Goal: Task Accomplishment & Management: Use online tool/utility

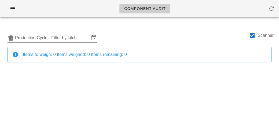
click at [53, 39] on input "Production Cycle - Filter by kitchen production schedules" at bounding box center [52, 38] width 75 height 9
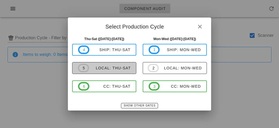
click at [89, 69] on div "local: Thu-Sat" at bounding box center [110, 68] width 42 height 4
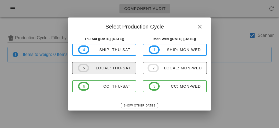
type input "local: Thu-Sat ([DATE]-[DATE])"
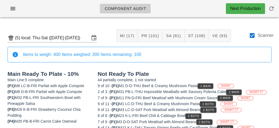
click at [249, 27] on div "(5) local: Thu-Sat ([DATE]-[DATE]) MI (17) PR (101) SA (81) ST (108) VE (93) Sc…" at bounding box center [139, 36] width 272 height 22
click at [256, 32] on div "Scanner" at bounding box center [261, 37] width 25 height 13
click at [255, 34] on div at bounding box center [252, 35] width 9 height 9
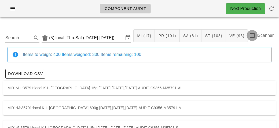
checkbox input "false"
click at [26, 36] on input "Search" at bounding box center [17, 38] width 25 height 9
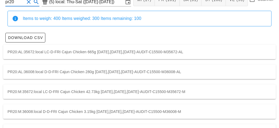
scroll to position [36, 0]
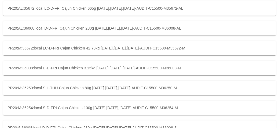
click at [103, 48] on div "PR20:M:35672:local LC-D-FRI Cajun Chicken 42.73kg [DATE],[DATE],[DATE]-AUDIT-C1…" at bounding box center [139, 48] width 272 height 14
type input "PR20:M:35672:local"
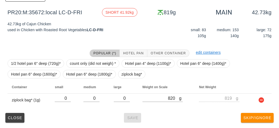
scroll to position [76, 0]
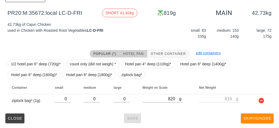
click at [132, 52] on span "Hotel Pan" at bounding box center [133, 54] width 21 height 4
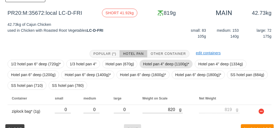
click at [146, 62] on span "Hotel pan 4" deep (1100g)*" at bounding box center [166, 64] width 46 height 8
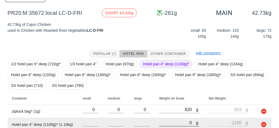
click at [173, 122] on input "0" at bounding box center [177, 122] width 37 height 7
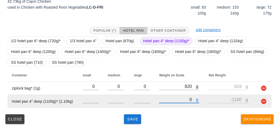
scroll to position [100, 0]
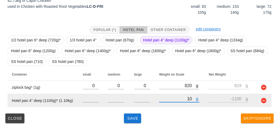
type input "120"
type input "-980"
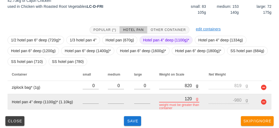
type input "1250"
type input "150"
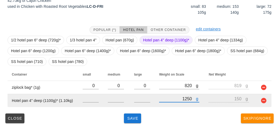
type input "12500"
type input "11400"
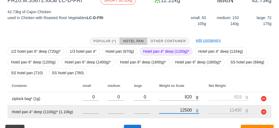
scroll to position [89, 0]
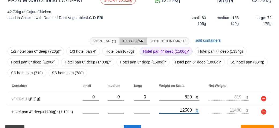
type input "12500"
click at [156, 54] on span "Hotel pan 4" deep (1100g)*" at bounding box center [166, 51] width 46 height 8
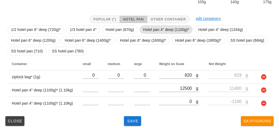
scroll to position [113, 0]
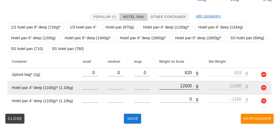
click at [164, 93] on div at bounding box center [179, 92] width 40 height 4
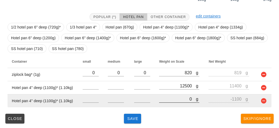
click at [165, 100] on input "0" at bounding box center [177, 98] width 37 height 7
type input "10"
type input "-1090"
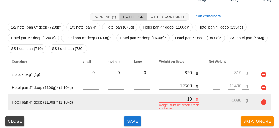
type input "100"
type input "-1000"
type input "10410"
type input "9310"
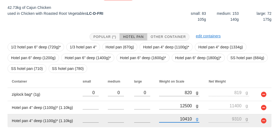
scroll to position [97, 0]
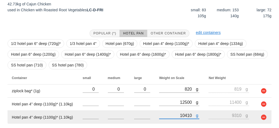
type input "10410"
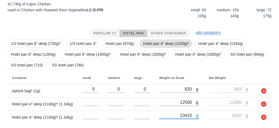
click at [146, 45] on span "Hotel pan 4" deep (1100g)*" at bounding box center [166, 43] width 46 height 8
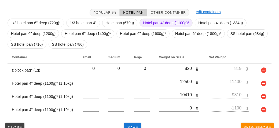
scroll to position [126, 0]
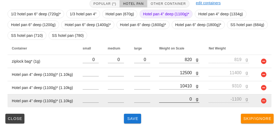
click at [166, 97] on input "0" at bounding box center [177, 98] width 37 height 7
type input "10"
type input "-1090"
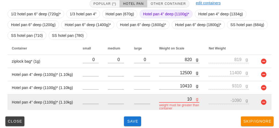
type input "110"
type input "-990"
type input "1170"
type input "70"
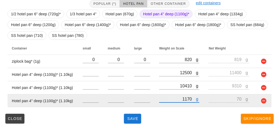
type input "11760"
type input "10660"
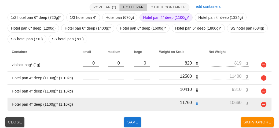
scroll to position [123, 0]
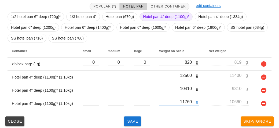
type input "11760"
click at [158, 16] on span "Hotel pan 4" deep (1100g)*" at bounding box center [166, 17] width 46 height 8
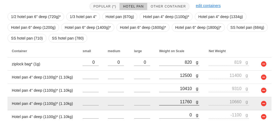
click at [175, 108] on div at bounding box center [179, 108] width 40 height 4
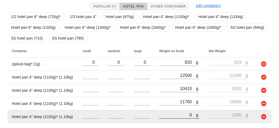
click at [163, 115] on input "0" at bounding box center [177, 114] width 37 height 7
type input "10"
type input "-1090"
type input "110"
type input "-990"
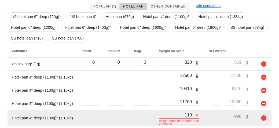
type input "1190"
type input "90"
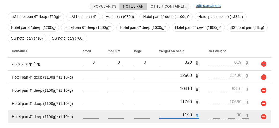
type input "11960"
type input "10860"
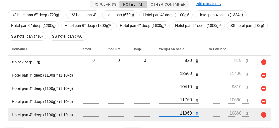
scroll to position [139, 0]
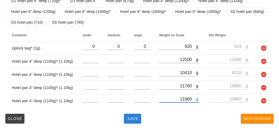
type input "11960"
click at [135, 122] on button "Save" at bounding box center [132, 118] width 17 height 10
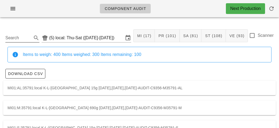
click at [19, 31] on div "Search" at bounding box center [22, 36] width 34 height 12
click at [22, 36] on input "Search" at bounding box center [17, 38] width 25 height 9
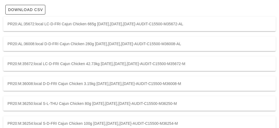
scroll to position [64, 0]
click at [97, 79] on div "PR20:M:36008:local D-D-FRI Cajun Chicken 3.15kg [DATE],[DATE],[DATE]-AUDIT-C155…" at bounding box center [139, 83] width 272 height 14
type input "PR20:M:36008:local"
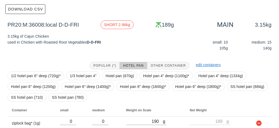
scroll to position [87, 0]
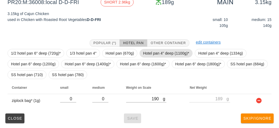
click at [150, 53] on span "Hotel pan 4" deep (1100g)*" at bounding box center [166, 53] width 46 height 8
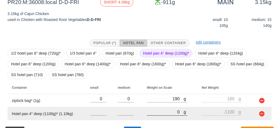
click at [151, 112] on input "0" at bounding box center [165, 111] width 37 height 7
type input "30"
type input "-1070"
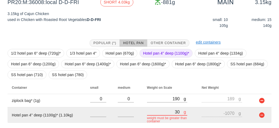
type input "360"
type input "-740"
type input "3650"
type input "2550"
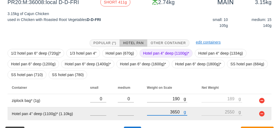
scroll to position [100, 0]
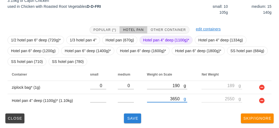
type input "3650"
click at [127, 121] on button "Save" at bounding box center [132, 118] width 17 height 10
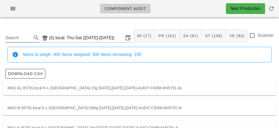
click at [17, 38] on input "Search" at bounding box center [17, 38] width 25 height 9
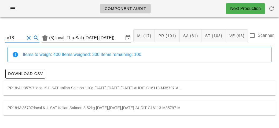
click at [210, 109] on div "PR18:M:35797:local K-L-SAT Italian Salmon 3.52kg [DATE],[DATE],[DATE]-AUDIT-C16…" at bounding box center [139, 107] width 272 height 14
type input "PR18:M:35797:local"
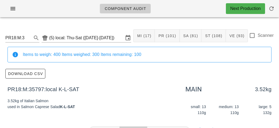
scroll to position [87, 0]
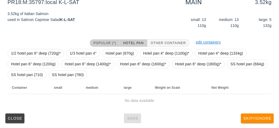
click at [101, 41] on span "Popular (*)" at bounding box center [104, 43] width 23 height 4
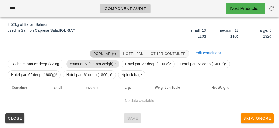
click at [105, 63] on span "count only (did not weigh) *" at bounding box center [93, 64] width 46 height 8
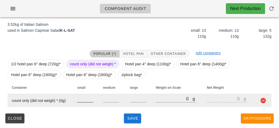
click at [84, 99] on input "number" at bounding box center [85, 98] width 16 height 7
type input "13"
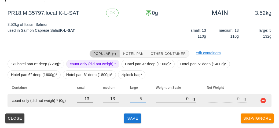
type input "5"
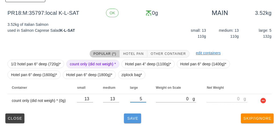
click at [133, 117] on span "Save" at bounding box center [132, 118] width 13 height 4
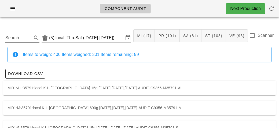
click at [25, 40] on input "Search" at bounding box center [17, 38] width 25 height 9
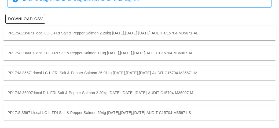
scroll to position [55, 0]
click at [221, 74] on div "PR17:M:35671:local LC-L-FRI Salt & Pepper Salmon 26.91kg [DATE],[DATE],[DATE]-A…" at bounding box center [139, 72] width 272 height 14
type input "PR17:M:35671:local"
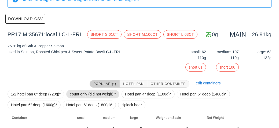
click at [101, 94] on span "count only (did not weigh) *" at bounding box center [93, 94] width 46 height 8
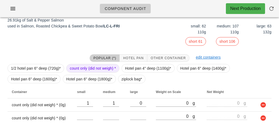
scroll to position [79, 0]
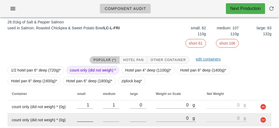
click at [89, 119] on input "number" at bounding box center [85, 117] width 16 height 7
click at [136, 120] on input "number" at bounding box center [138, 117] width 16 height 7
type input "63"
click at [113, 119] on input "number" at bounding box center [111, 117] width 16 height 7
type input "107"
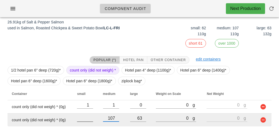
click at [88, 120] on input "number" at bounding box center [85, 117] width 16 height 7
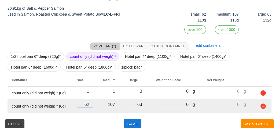
scroll to position [98, 0]
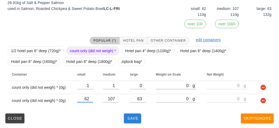
type input "62"
click at [132, 116] on span "Save" at bounding box center [132, 118] width 13 height 4
click at [138, 116] on span "Save" at bounding box center [132, 118] width 13 height 4
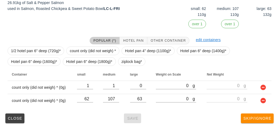
scroll to position [55, 0]
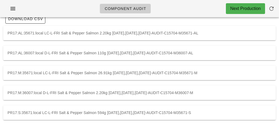
click at [214, 90] on div "PR17:M:36007:local D-L-FRI Salt & Pepper Salmon 2.20kg [DATE],[DATE],[DATE]-AUD…" at bounding box center [139, 92] width 272 height 14
type input "PR17:M:36007:local"
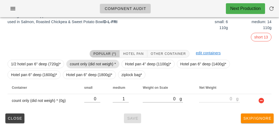
click at [100, 62] on span "count only (did not weigh) *" at bounding box center [93, 64] width 46 height 8
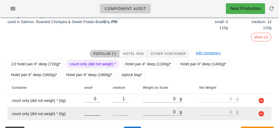
click at [92, 113] on input "number" at bounding box center [92, 111] width 16 height 7
type input "6"
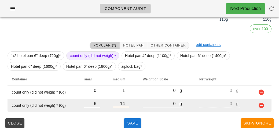
scroll to position [93, 0]
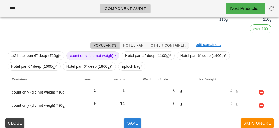
type input "14"
click at [136, 118] on button "Save" at bounding box center [132, 123] width 17 height 10
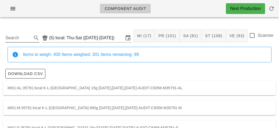
click at [21, 38] on input "Search" at bounding box center [17, 38] width 25 height 9
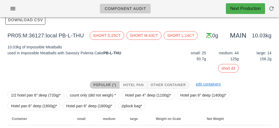
scroll to position [85, 0]
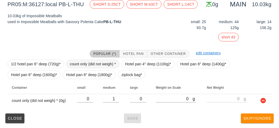
type input "pr05"
click at [99, 61] on span "count only (did not weigh) *" at bounding box center [93, 64] width 46 height 8
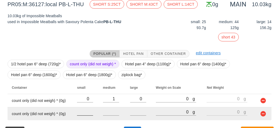
click at [88, 113] on input "number" at bounding box center [85, 111] width 16 height 7
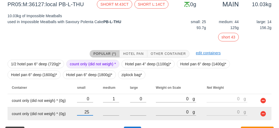
type input "25"
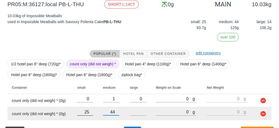
type input "44"
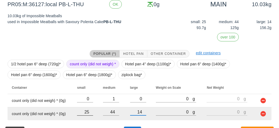
scroll to position [98, 0]
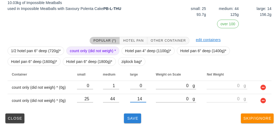
type input "14"
click at [131, 121] on button "Save" at bounding box center [132, 118] width 17 height 10
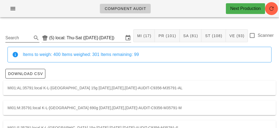
click at [20, 37] on input "Search" at bounding box center [17, 38] width 25 height 9
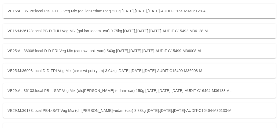
scroll to position [196, 0]
click at [198, 47] on div "VE25:AL:36008:local D-D-FRI Veg Mix (car+swt pot+yam) 540g [DATE],[DATE],[DATE]…" at bounding box center [139, 50] width 272 height 14
type input "VE25:AL:36008:local"
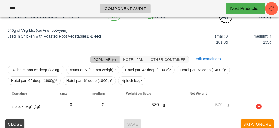
scroll to position [81, 0]
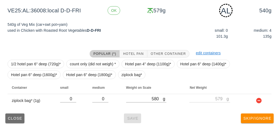
click at [16, 119] on span "Close" at bounding box center [15, 118] width 15 height 4
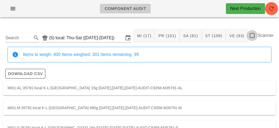
click at [254, 32] on div at bounding box center [252, 35] width 9 height 9
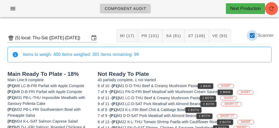
click at [250, 36] on div at bounding box center [252, 35] width 9 height 9
checkbox input "false"
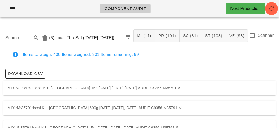
click at [20, 38] on input "Search" at bounding box center [17, 38] width 25 height 9
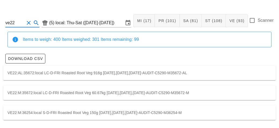
click at [35, 111] on div "VE22:M:36254:local S-D-FRI Roasted Root Veg 150g [DATE],[DATE],[DATE]-AUDIT-C52…" at bounding box center [139, 112] width 272 height 14
type input "VE22:M:36254:local"
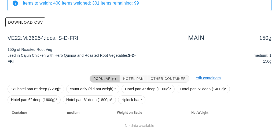
scroll to position [76, 0]
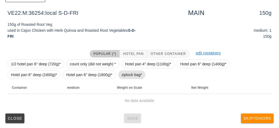
click at [120, 74] on span "ziplock bag*" at bounding box center [132, 74] width 28 height 9
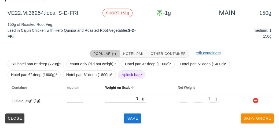
click at [128, 93] on th "Weight on Scale" at bounding box center [137, 87] width 72 height 13
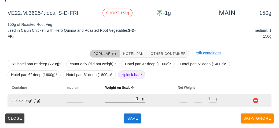
click at [115, 98] on input "0" at bounding box center [123, 98] width 37 height 7
type input "20"
type input "19"
type input "240"
type input "239"
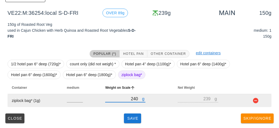
type input "240"
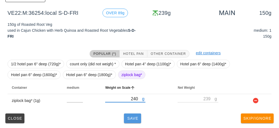
click at [135, 113] on button "Save" at bounding box center [132, 118] width 17 height 10
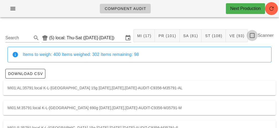
click at [254, 33] on div at bounding box center [252, 35] width 9 height 9
checkbox input "true"
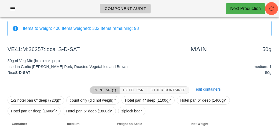
scroll to position [62, 0]
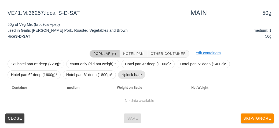
click at [127, 75] on span "ziplock bag*" at bounding box center [131, 75] width 21 height 8
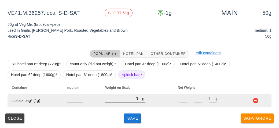
click at [127, 96] on input "0" at bounding box center [123, 98] width 37 height 7
type input "310"
type input "309"
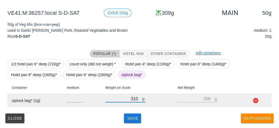
type input "310"
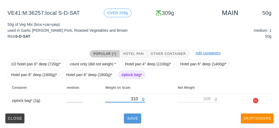
click at [132, 117] on span "Save" at bounding box center [132, 118] width 13 height 4
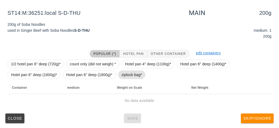
click at [125, 72] on span "ziplock bag*" at bounding box center [131, 75] width 21 height 8
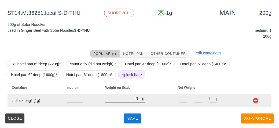
click at [115, 101] on input "0" at bounding box center [123, 98] width 37 height 7
type input "20"
type input "19"
type input "260"
type input "259"
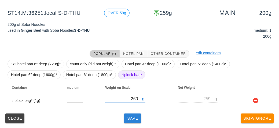
type input "260"
click at [130, 116] on span "Save" at bounding box center [132, 118] width 13 height 4
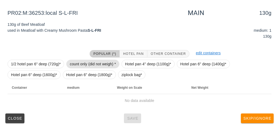
click at [91, 62] on span "count only (did not weigh) *" at bounding box center [93, 64] width 46 height 8
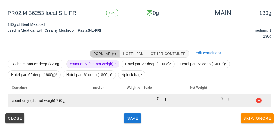
click at [98, 99] on input "number" at bounding box center [101, 98] width 16 height 7
type input "1"
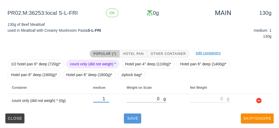
click at [131, 114] on button "Save" at bounding box center [132, 118] width 17 height 10
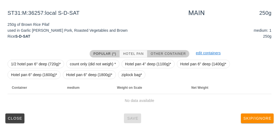
click at [162, 53] on span "Other Container" at bounding box center [167, 54] width 35 height 4
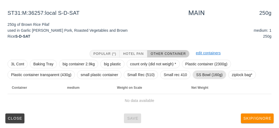
click at [202, 74] on span "SS Bowl (160g)" at bounding box center [209, 75] width 27 height 8
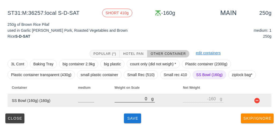
click at [139, 99] on input "0" at bounding box center [133, 98] width 37 height 7
type input "60"
type input "-100"
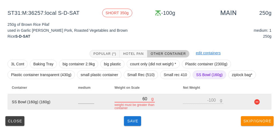
type input "650"
type input "490"
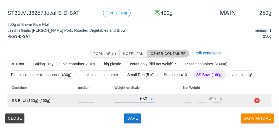
type input "650"
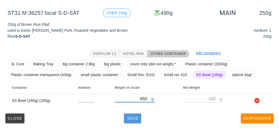
click at [128, 115] on button "Save" at bounding box center [132, 118] width 17 height 10
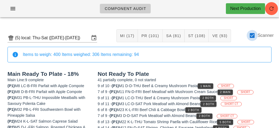
click at [251, 34] on div at bounding box center [252, 35] width 9 height 9
checkbox input "false"
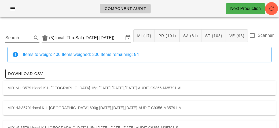
click at [16, 37] on input "Search" at bounding box center [17, 38] width 25 height 9
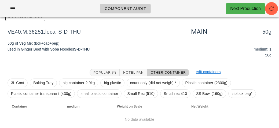
scroll to position [76, 0]
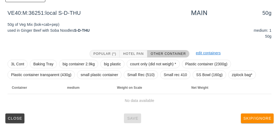
type input "ve40"
click at [234, 71] on span "ziplock bag*" at bounding box center [242, 75] width 21 height 8
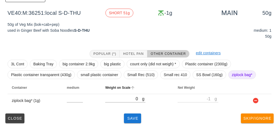
click at [114, 92] on th "Weight on Scale" at bounding box center [137, 87] width 72 height 13
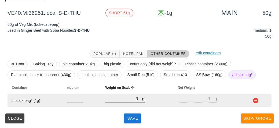
click at [115, 105] on div at bounding box center [125, 105] width 40 height 4
click at [121, 98] on input "0" at bounding box center [123, 98] width 37 height 7
type input "20"
type input "19"
type input "200"
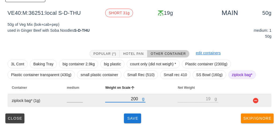
type input "199"
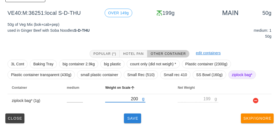
type input "200"
click at [132, 120] on span "Save" at bounding box center [132, 118] width 13 height 4
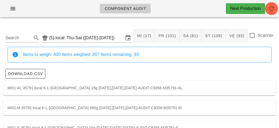
click at [257, 33] on label "Scanner" at bounding box center [265, 35] width 16 height 5
checkbox input "true"
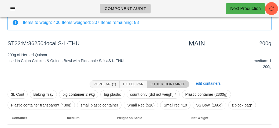
scroll to position [62, 0]
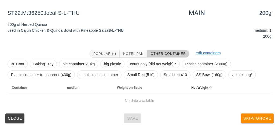
click at [238, 81] on th "Net Weight" at bounding box center [216, 87] width 58 height 13
click at [237, 72] on span "ziplock bag*" at bounding box center [242, 75] width 21 height 8
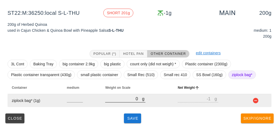
click at [120, 100] on input "0" at bounding box center [123, 98] width 37 height 7
type input "20"
type input "19"
type input "290"
type input "289"
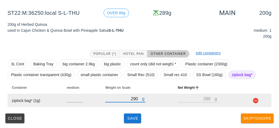
type input "290"
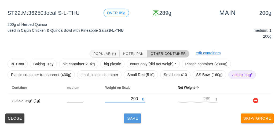
click at [136, 120] on button "Save" at bounding box center [132, 118] width 17 height 10
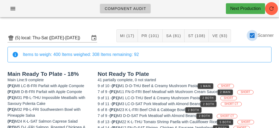
click at [254, 34] on div at bounding box center [252, 35] width 9 height 9
checkbox input "false"
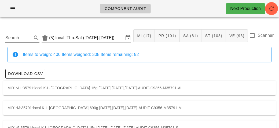
click at [16, 39] on input "Search" at bounding box center [17, 38] width 25 height 9
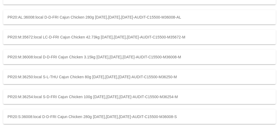
scroll to position [94, 0]
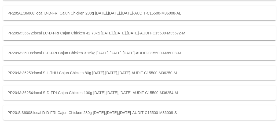
click at [81, 113] on div "PR20:S:36008:local D-D-FRI Cajun Chicken 280g [DATE],[DATE],[DATE]-AUDIT-C15500…" at bounding box center [139, 112] width 272 height 14
type input "PR20:S:36008:local"
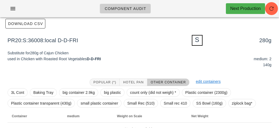
scroll to position [50, 0]
click at [239, 102] on span "ziplock bag*" at bounding box center [242, 103] width 21 height 8
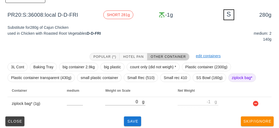
scroll to position [78, 0]
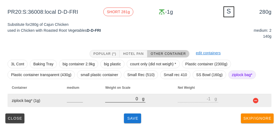
click at [117, 101] on input "0" at bounding box center [123, 98] width 37 height 7
type input "20"
type input "19"
type input "2120"
type input "2119"
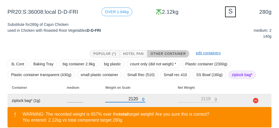
type input "210"
type input "209"
type input "20"
type input "19"
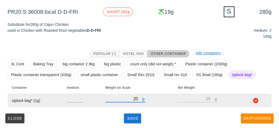
type input "0"
type input "-1"
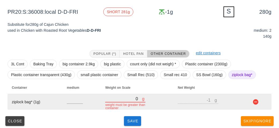
type input "10"
type input "9"
type input "110"
type input "109"
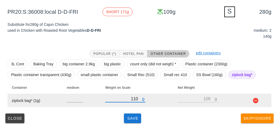
type input "110"
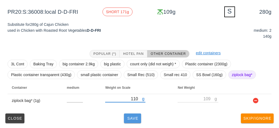
click at [129, 119] on span "Save" at bounding box center [132, 118] width 13 height 4
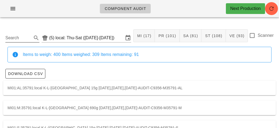
click at [18, 35] on input "Search" at bounding box center [17, 38] width 25 height 9
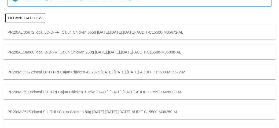
scroll to position [94, 0]
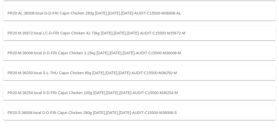
click at [79, 116] on div "PR20:S:36008:local D-D-FRI Cajun Chicken 280g [DATE],[DATE],[DATE]-AUDIT-C15500…" at bounding box center [139, 112] width 272 height 14
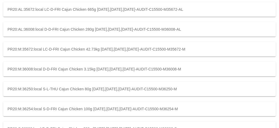
type input "PR20:S:36008:local"
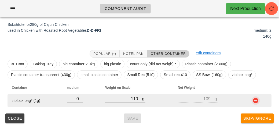
click at [253, 102] on button "button" at bounding box center [255, 100] width 6 height 6
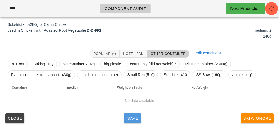
click at [128, 119] on span "Save" at bounding box center [132, 118] width 13 height 4
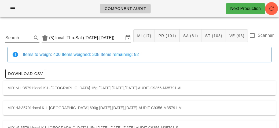
click at [20, 36] on input "Search" at bounding box center [17, 38] width 25 height 9
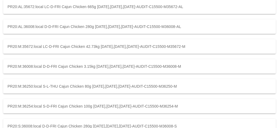
scroll to position [94, 0]
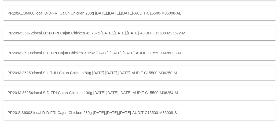
click at [35, 71] on div "PR20:M:36250:local S-L-THU Cajun Chicken 80g [DATE],[DATE],[DATE]-AUDIT-C15500-…" at bounding box center [139, 72] width 272 height 14
type input "PR20:M:36250:local"
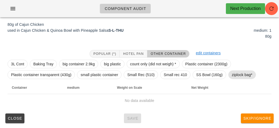
click at [235, 74] on span "ziplock bag*" at bounding box center [242, 75] width 21 height 8
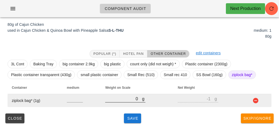
click at [107, 98] on input "0" at bounding box center [123, 98] width 37 height 7
type input "10"
type input "9"
type input "190"
type input "189"
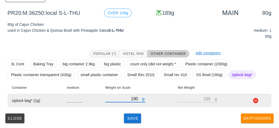
type input "190"
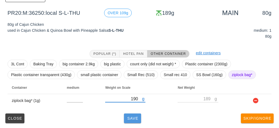
click at [127, 119] on span "Save" at bounding box center [132, 118] width 13 height 4
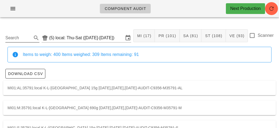
click at [26, 36] on input "Search" at bounding box center [17, 38] width 25 height 9
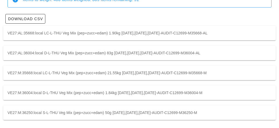
scroll to position [55, 0]
click at [47, 110] on div "VE27:M:36250:local S-L-THU Veg Mix (pep+zucc+edam) 50g [DATE],[DATE],[DATE]-AUD…" at bounding box center [139, 112] width 272 height 14
type input "VE27:M:36250:local"
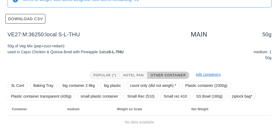
scroll to position [76, 0]
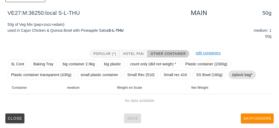
click at [236, 72] on span "ziplock bag*" at bounding box center [242, 75] width 21 height 8
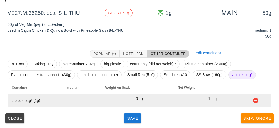
click at [114, 97] on input "0" at bounding box center [123, 98] width 37 height 7
type input "10"
type input "9"
type input "100"
type input "99"
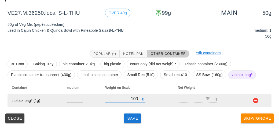
type input "1000"
type input "999"
type input "100"
type input "99"
type input "100"
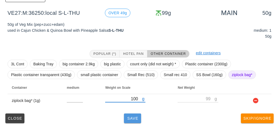
click at [127, 113] on button "Save" at bounding box center [132, 118] width 17 height 10
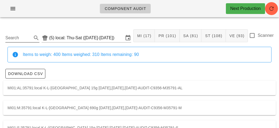
click at [12, 40] on input "Search" at bounding box center [17, 38] width 25 height 9
click at [253, 38] on div at bounding box center [252, 35] width 9 height 9
checkbox input "true"
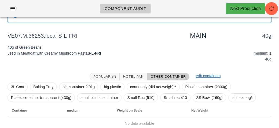
scroll to position [62, 0]
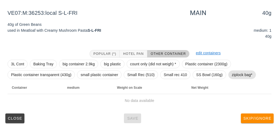
click at [235, 72] on span "ziplock bag*" at bounding box center [242, 75] width 21 height 8
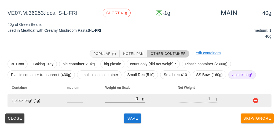
click at [123, 100] on input "0" at bounding box center [123, 98] width 37 height 7
type input "80"
type input "79"
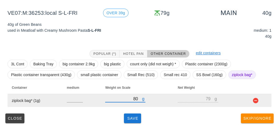
type input "80"
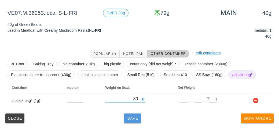
click at [135, 121] on button "Save" at bounding box center [132, 118] width 17 height 10
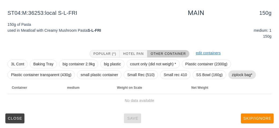
click at [238, 72] on span "ziplock bag*" at bounding box center [242, 75] width 21 height 8
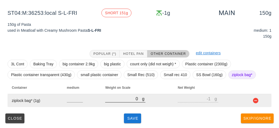
click at [121, 100] on input "0" at bounding box center [123, 98] width 37 height 7
type input "10"
type input "9"
type input "170"
type input "169"
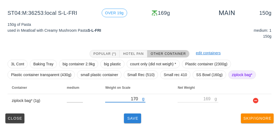
type input "170"
click at [132, 117] on span "Save" at bounding box center [132, 118] width 13 height 4
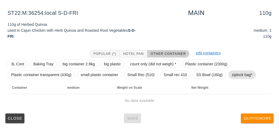
click at [249, 75] on span "ziplock bag*" at bounding box center [242, 75] width 21 height 8
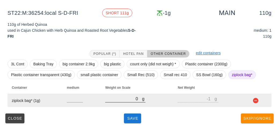
click at [108, 99] on input "0" at bounding box center [123, 98] width 37 height 7
type input "10"
type input "9"
type input "160"
type input "159"
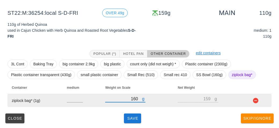
type input "160"
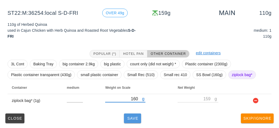
click at [125, 117] on button "Save" at bounding box center [132, 118] width 17 height 10
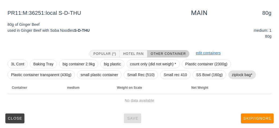
click at [246, 70] on span "ziplock bag*" at bounding box center [242, 74] width 28 height 9
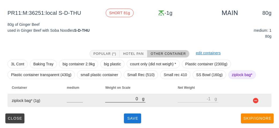
click at [126, 95] on input "0" at bounding box center [123, 98] width 37 height 7
type input "20"
type input "19"
type input "200"
type input "199"
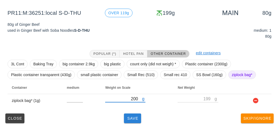
type input "200"
click at [141, 121] on button "Save" at bounding box center [132, 118] width 17 height 10
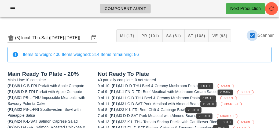
click at [253, 36] on div at bounding box center [252, 35] width 9 height 9
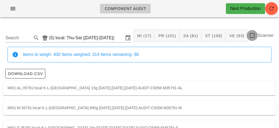
checkbox input "false"
click at [28, 39] on input "Search" at bounding box center [17, 38] width 25 height 9
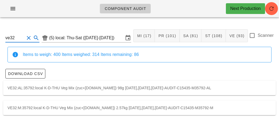
click at [152, 105] on div "VE32:M:35792:local K-D-THU Veg Mix (zuc+[DOMAIN_NAME]) 2.57kg [DATE],[DATE],[DA…" at bounding box center [139, 107] width 272 height 14
type input "VE32:M:35792:local"
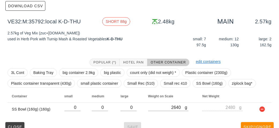
scroll to position [76, 0]
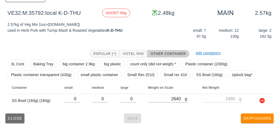
click at [18, 120] on button "Close" at bounding box center [14, 118] width 19 height 10
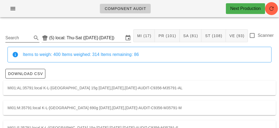
click at [22, 40] on input "Search" at bounding box center [17, 38] width 25 height 9
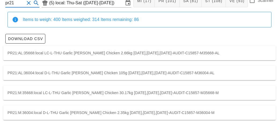
click at [116, 89] on div "PR21:M:35668:local LC-L-THU Garlic [PERSON_NAME] Chicken 30.17kg [DATE],[DATE],…" at bounding box center [139, 92] width 272 height 14
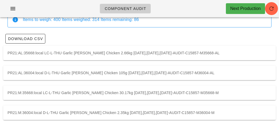
click at [128, 112] on div "PR21:M:36004:local D-L-THU Garlic [PERSON_NAME] Chicken 2.35kg [DATE],[DATE],[D…" at bounding box center [139, 112] width 272 height 14
type input "PR21:M:36004:local"
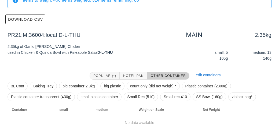
scroll to position [76, 0]
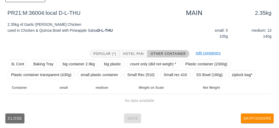
click at [16, 117] on span "Close" at bounding box center [15, 118] width 15 height 4
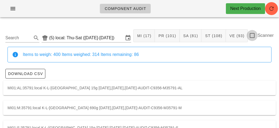
click at [255, 38] on div at bounding box center [252, 35] width 9 height 9
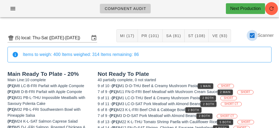
click at [254, 36] on div at bounding box center [252, 35] width 9 height 9
checkbox input "false"
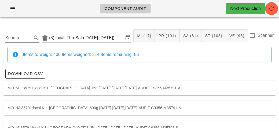
click at [24, 39] on input "Search" at bounding box center [17, 38] width 25 height 9
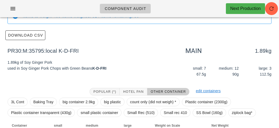
scroll to position [76, 0]
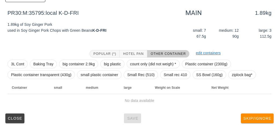
type input "pr30"
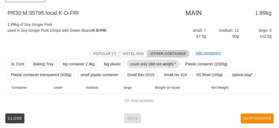
click at [134, 62] on span "count only (did not weigh) *" at bounding box center [153, 64] width 46 height 8
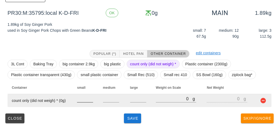
click at [81, 97] on input "number" at bounding box center [85, 98] width 16 height 7
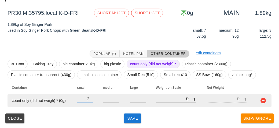
type input "7"
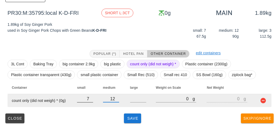
type input "12"
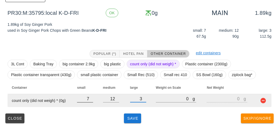
type input "3"
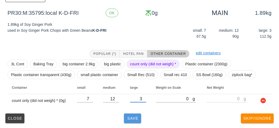
click at [138, 121] on button "Save" at bounding box center [132, 118] width 17 height 10
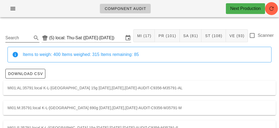
click at [23, 38] on input "Search" at bounding box center [17, 38] width 25 height 9
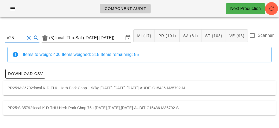
click at [156, 87] on div "PR25:M:35792:local K-D-THU Herb Pork Chop 1.98kg [DATE],[DATE],[DATE]-AUDIT-C15…" at bounding box center [139, 87] width 272 height 14
type input "PR25:M:35792:local"
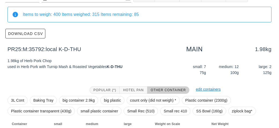
scroll to position [76, 0]
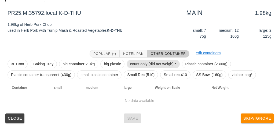
click at [148, 63] on span "count only (did not weigh) *" at bounding box center [153, 64] width 46 height 8
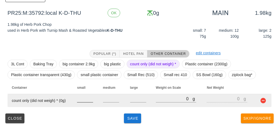
click at [81, 97] on input "number" at bounding box center [85, 98] width 16 height 7
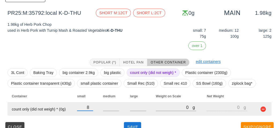
type input "8"
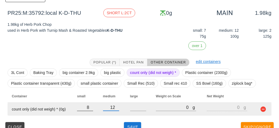
type input "12"
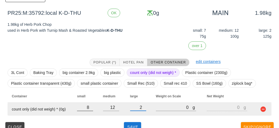
scroll to position [85, 0]
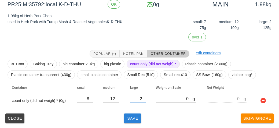
type input "2"
click at [133, 115] on button "Save" at bounding box center [132, 118] width 17 height 10
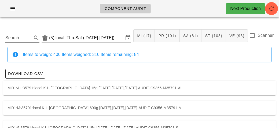
click at [19, 36] on input "Search" at bounding box center [17, 38] width 25 height 9
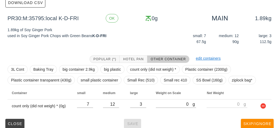
scroll to position [71, 0]
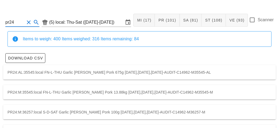
scroll to position [35, 0]
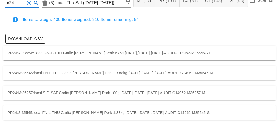
click at [211, 72] on div "PR24:M:35545:local FN-L-THU Garlic [PERSON_NAME] Pork 13.88kg [DATE],[DATE],[DA…" at bounding box center [139, 72] width 272 height 14
type input "PR24:M:35545:local"
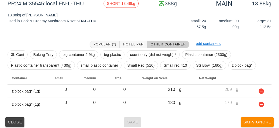
scroll to position [89, 0]
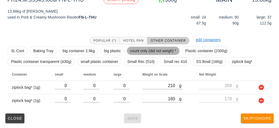
click at [160, 51] on span "count only (did not weigh) *" at bounding box center [153, 51] width 46 height 8
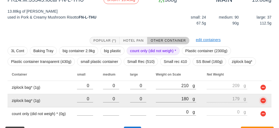
click at [265, 102] on button "button" at bounding box center [263, 100] width 6 height 6
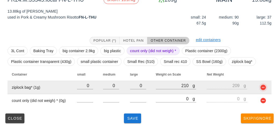
click at [266, 90] on button "button" at bounding box center [263, 87] width 6 height 6
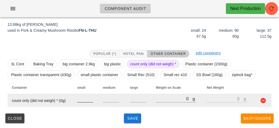
click at [87, 98] on input "number" at bounding box center [85, 98] width 16 height 7
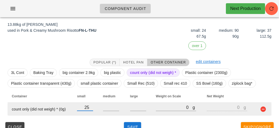
type input "25"
type input "99"
type input "5"
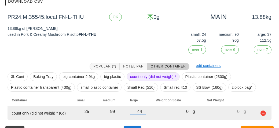
scroll to position [85, 0]
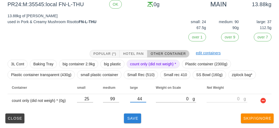
type input "44"
click at [130, 119] on span "Save" at bounding box center [132, 118] width 13 height 4
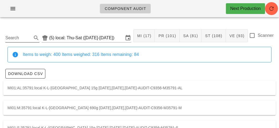
click at [23, 37] on input "Search" at bounding box center [17, 38] width 25 height 9
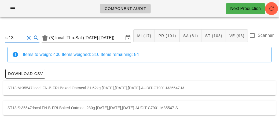
click at [189, 86] on div "ST13:M:35547:local FN-B-FRI Baked Oatmeal 21.62kg [DATE],[DATE],[DATE]-AUDIT-C7…" at bounding box center [139, 87] width 272 height 14
type input "ST13:M:35547:local"
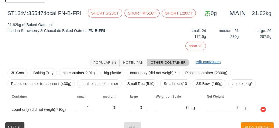
scroll to position [85, 0]
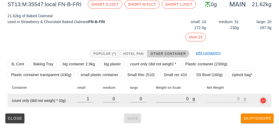
click at [263, 97] on button "button" at bounding box center [263, 100] width 6 height 6
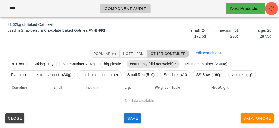
click at [154, 60] on span "count only (did not weigh) *" at bounding box center [153, 64] width 46 height 8
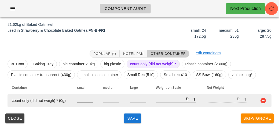
click at [84, 100] on input "number" at bounding box center [85, 98] width 16 height 7
type input "24"
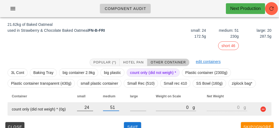
type input "51"
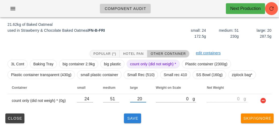
type input "20"
click at [137, 118] on span "Save" at bounding box center [132, 118] width 13 height 4
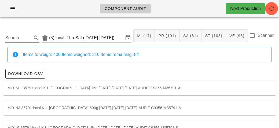
click at [20, 35] on input "Search" at bounding box center [17, 38] width 25 height 9
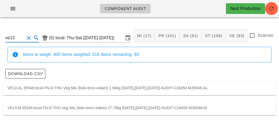
click at [184, 103] on div "VE13:M:35546:local FN-D-THU Veg Mix (bok+broc+edam) 27.75kg [DATE],[DATE],[DATE…" at bounding box center [139, 107] width 272 height 14
type input "VE13:M:35546:local"
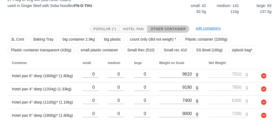
scroll to position [115, 0]
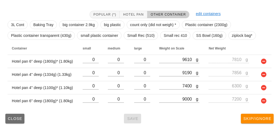
click at [17, 122] on button "Close" at bounding box center [14, 118] width 19 height 10
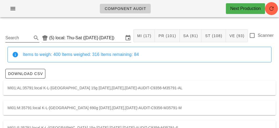
click at [19, 35] on input "Search" at bounding box center [17, 38] width 25 height 9
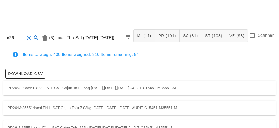
scroll to position [15, 0]
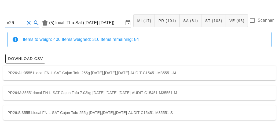
click at [170, 90] on div "PR26:M:35551:local FN-L-SAT Cajun Tofu 7.03kg [DATE],[DATE],[DATE]-AUDIT-C15451…" at bounding box center [139, 92] width 272 height 14
type input "PR26:M:35551:local"
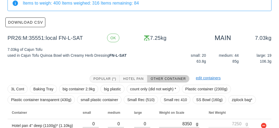
scroll to position [76, 0]
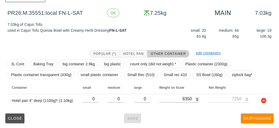
click at [18, 120] on button "Close" at bounding box center [14, 118] width 19 height 10
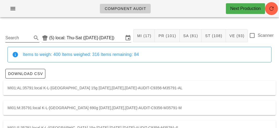
click at [22, 38] on input "Search" at bounding box center [17, 38] width 25 height 9
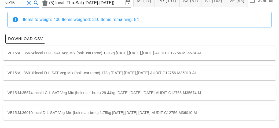
click at [201, 92] on div "VE15:M:35674:local LC-L-SAT Veg Mix (bok+car+broc) 29.44kg [DATE],[DATE],[DATE]…" at bounding box center [139, 92] width 272 height 14
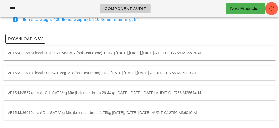
click at [204, 114] on div "VE15:M:36010:local D-L-SAT Veg Mix (bok+car+broc) 1.75kg [DATE],[DATE],[DATE]-A…" at bounding box center [139, 112] width 272 height 14
type input "VE15:M:36010:local"
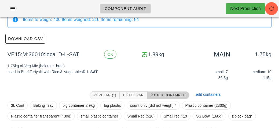
scroll to position [76, 0]
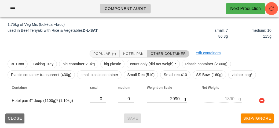
click at [20, 113] on button "Close" at bounding box center [14, 118] width 19 height 10
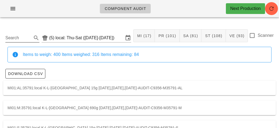
click at [23, 35] on input "Search" at bounding box center [17, 38] width 25 height 9
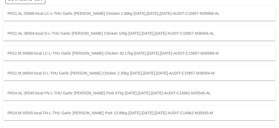
scroll to position [75, 0]
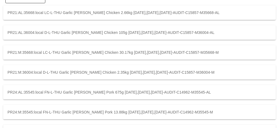
click at [41, 37] on div "PR21:AL:36004:local D-L-THU Garlic [PERSON_NAME] Chicken 105g [DATE],[DATE],[DA…" at bounding box center [139, 32] width 272 height 14
click at [68, 10] on div "PR21:AL:35668:local LC-L-THU Garlic [PERSON_NAME] Chicken 2.66kg [DATE],[DATE],…" at bounding box center [139, 12] width 272 height 14
click at [85, 53] on div "PR21:M:35668:local LC-L-THU Garlic [PERSON_NAME] Chicken 30.17kg [DATE],[DATE],…" at bounding box center [139, 52] width 272 height 14
type input "PR21:M:35668:local"
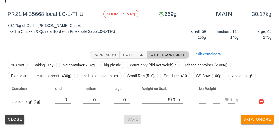
scroll to position [76, 0]
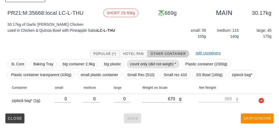
click at [139, 62] on span "count only (did not weigh) *" at bounding box center [153, 64] width 46 height 8
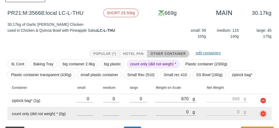
click at [260, 111] on button "button" at bounding box center [263, 113] width 6 height 6
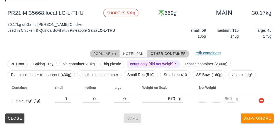
click at [116, 50] on button "Popular (*)" at bounding box center [105, 54] width 30 height 8
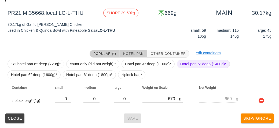
click at [122, 50] on button "Hotel Pan" at bounding box center [133, 54] width 27 height 8
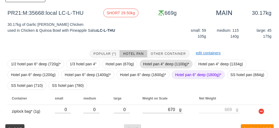
click at [148, 65] on span "Hotel pan 4" deep (1100g)*" at bounding box center [166, 64] width 46 height 8
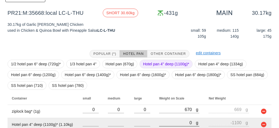
click at [160, 124] on input "0" at bounding box center [177, 122] width 37 height 7
type input "130"
type input "-970"
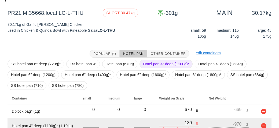
type input "1340"
type input "240"
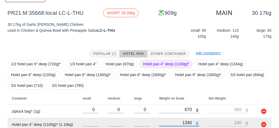
type input "13490"
type input "12390"
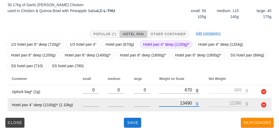
scroll to position [100, 0]
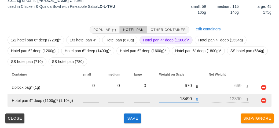
type input "13490"
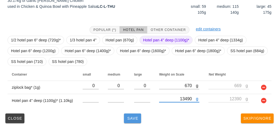
click at [136, 120] on button "Save" at bounding box center [132, 118] width 17 height 10
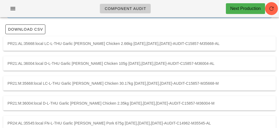
scroll to position [43, 0]
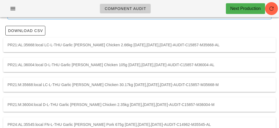
click at [228, 64] on div "PR21:AL:36004:local D-L-THU Garlic [PERSON_NAME] Chicken 105g [DATE],[DATE],[DA…" at bounding box center [139, 64] width 272 height 14
click at [209, 86] on div "PR21:M:35668:local LC-L-THU Garlic [PERSON_NAME] Chicken 30.17kg [DATE],[DATE],…" at bounding box center [139, 84] width 272 height 14
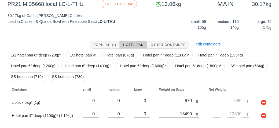
scroll to position [100, 0]
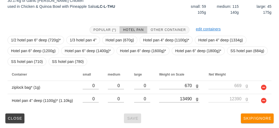
scroll to position [43, 0]
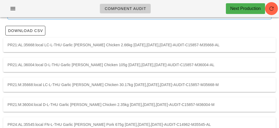
click at [163, 108] on div "PR21:M:36004:local D-L-THU Garlic [PERSON_NAME] Chicken 2.35kg [DATE],[DATE],[D…" at bounding box center [139, 104] width 272 height 14
type input "PR21:M:36004:local"
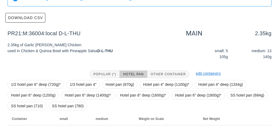
scroll to position [87, 0]
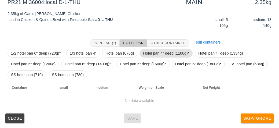
click at [154, 55] on span "Hotel pan 4" deep (1100g)*" at bounding box center [166, 53] width 46 height 8
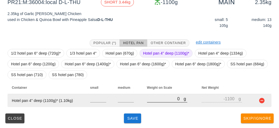
click at [156, 100] on input "0" at bounding box center [165, 98] width 37 height 7
type input "30"
type input "-1070"
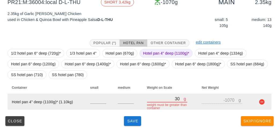
type input "340"
type input "-760"
type input "3460"
type input "2360"
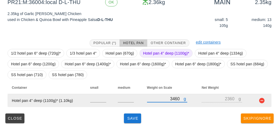
type input "3460"
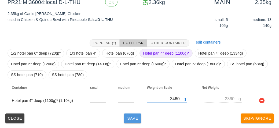
click at [132, 122] on button "Save" at bounding box center [132, 118] width 17 height 10
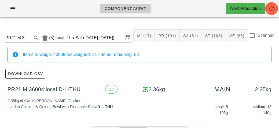
type input "garli"
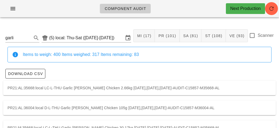
click at [255, 34] on div at bounding box center [252, 35] width 9 height 9
checkbox input "true"
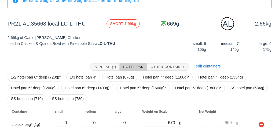
scroll to position [78, 0]
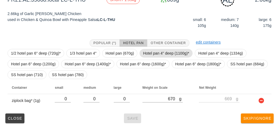
click at [149, 49] on span "Hotel pan 4" deep (1100g)*" at bounding box center [166, 53] width 46 height 8
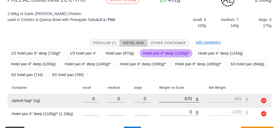
click at [160, 104] on div at bounding box center [179, 105] width 40 height 4
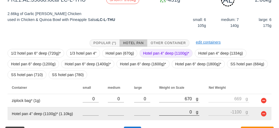
click at [168, 110] on input "0" at bounding box center [177, 111] width 37 height 7
type input "30"
type input "-1070"
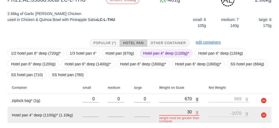
type input "370"
type input "-730"
type input "3790"
type input "2690"
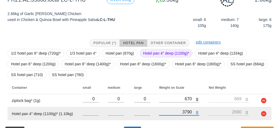
scroll to position [91, 0]
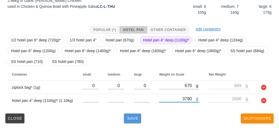
click at [134, 120] on button "Save" at bounding box center [132, 118] width 17 height 10
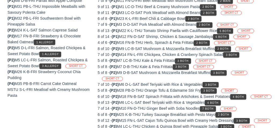
scroll to position [73, 0]
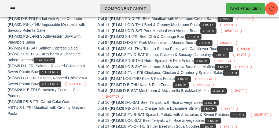
scroll to position [91, 0]
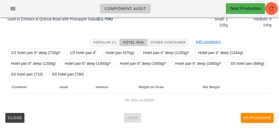
scroll to position [78, 0]
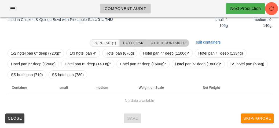
click at [163, 46] on button "Other Container" at bounding box center [168, 43] width 42 height 8
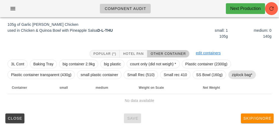
click at [234, 75] on span "ziplock bag*" at bounding box center [242, 75] width 21 height 8
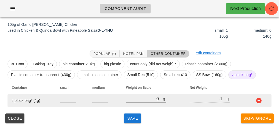
click at [132, 99] on input "0" at bounding box center [144, 98] width 37 height 7
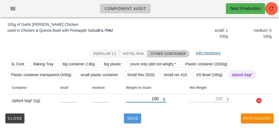
click at [135, 118] on span "Save" at bounding box center [132, 118] width 13 height 4
